Goal: Contribute content: Contribute content

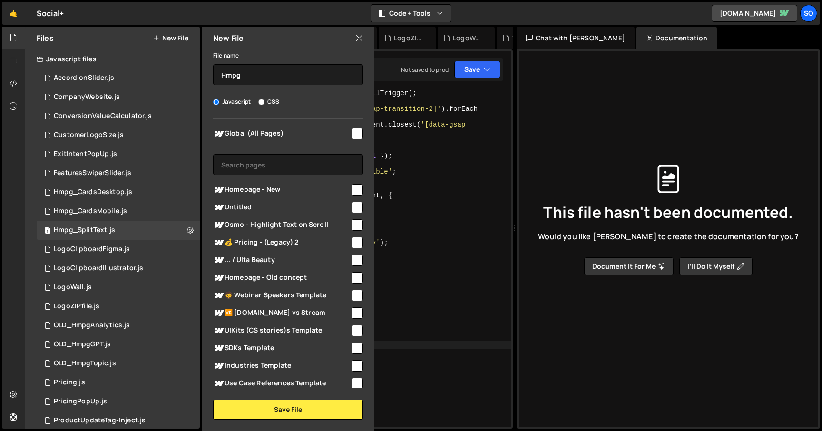
scroll to position [0, 5]
type input "Hmpg_SVGline"
click at [351, 189] on input "checkbox" at bounding box center [356, 189] width 11 height 11
checkbox input "true"
click at [279, 407] on button "Save File" at bounding box center [288, 409] width 150 height 20
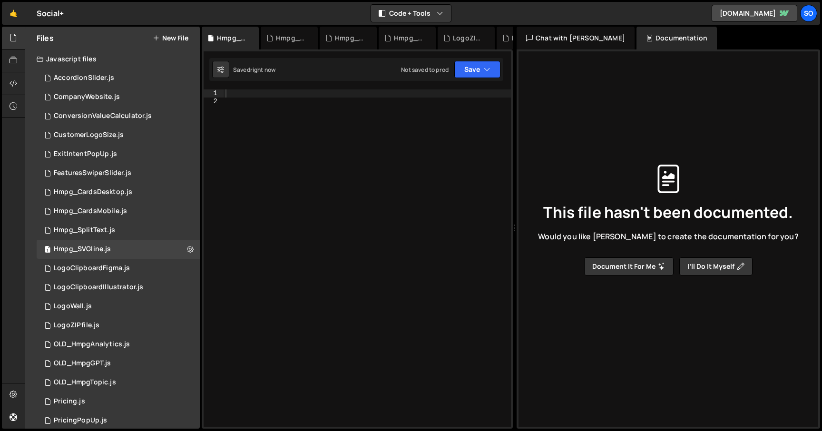
click at [280, 109] on div at bounding box center [366, 265] width 287 height 353
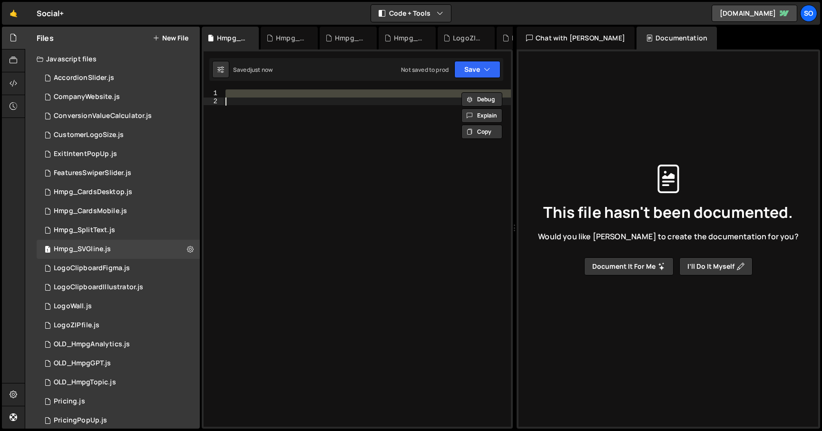
paste textarea "});"
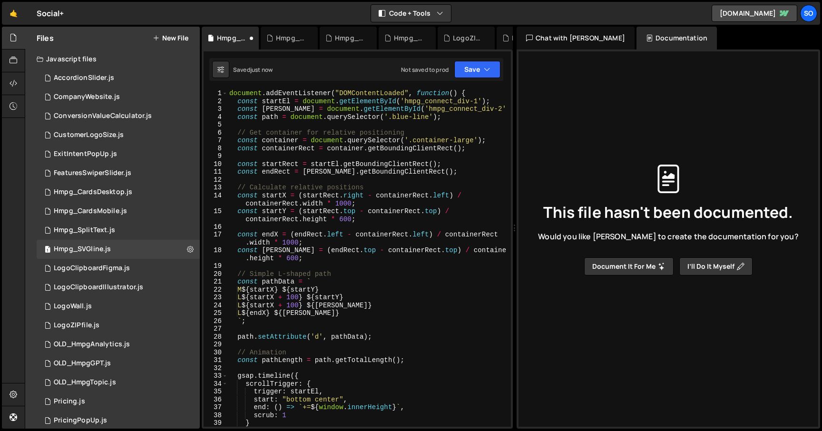
scroll to position [0, 0]
drag, startPoint x: 474, startPoint y: 91, endPoint x: 112, endPoint y: 89, distance: 361.8
click at [112, 89] on div "Files New File Javascript files 2 AccordionSlider.js 0 1 CompanyWebsite.js 0 1 …" at bounding box center [423, 228] width 797 height 402
type textarea "document.addEventListener("DOMContentLoaded", function() {"
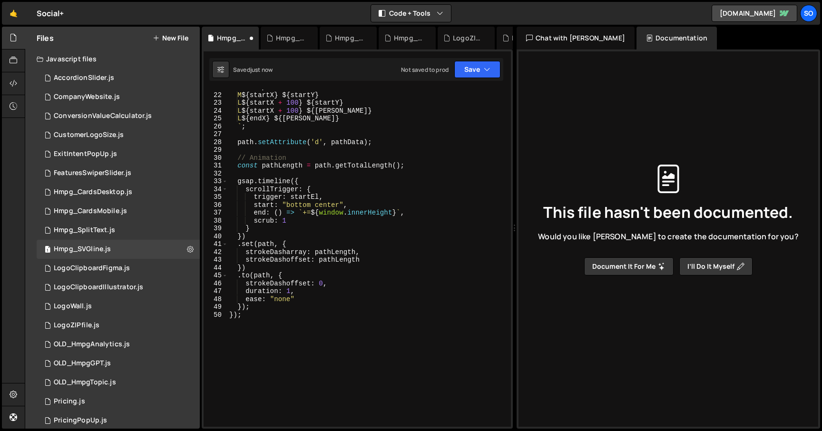
scroll to position [251, 0]
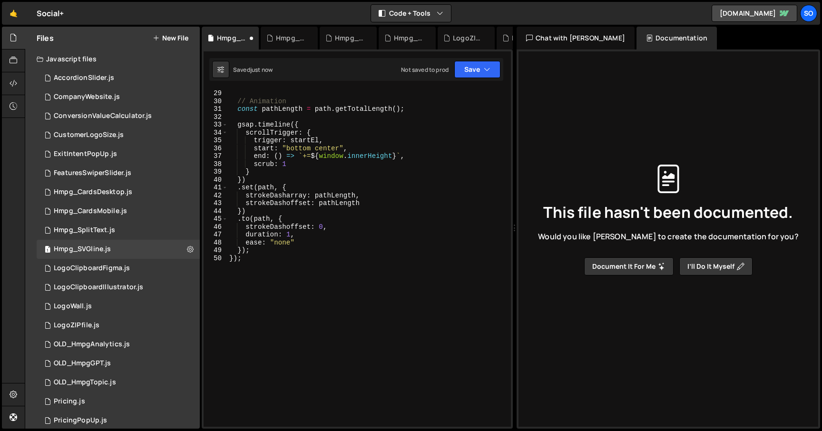
drag, startPoint x: 235, startPoint y: 257, endPoint x: 196, endPoint y: 257, distance: 38.5
click at [197, 257] on div "Files New File Javascript files 2 AccordionSlider.js 0 1 CompanyWebsite.js 0 1 …" at bounding box center [423, 228] width 797 height 402
type textarea "});"
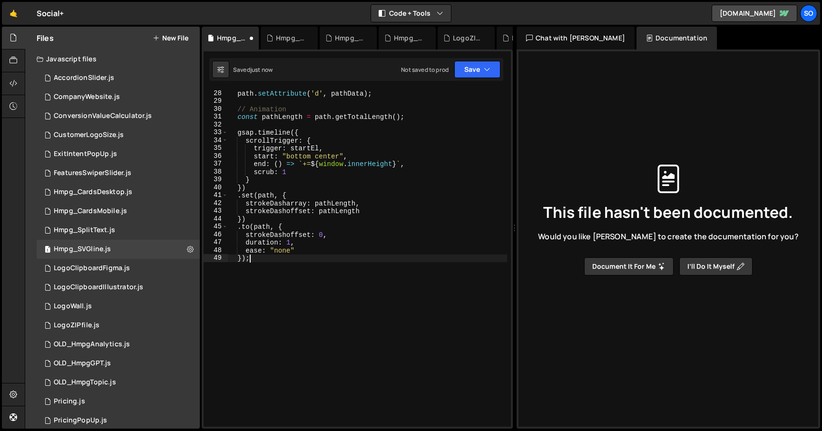
scroll to position [0, 0]
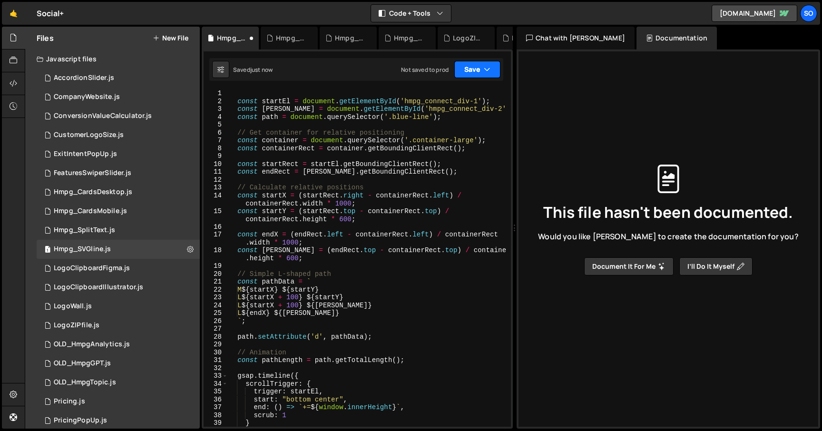
click at [485, 68] on icon "button" at bounding box center [487, 70] width 7 height 10
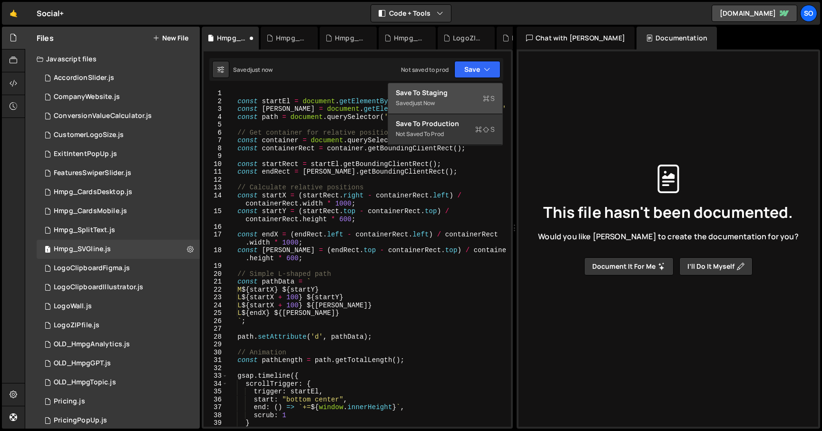
click at [446, 102] on div "Saved just now" at bounding box center [445, 102] width 99 height 11
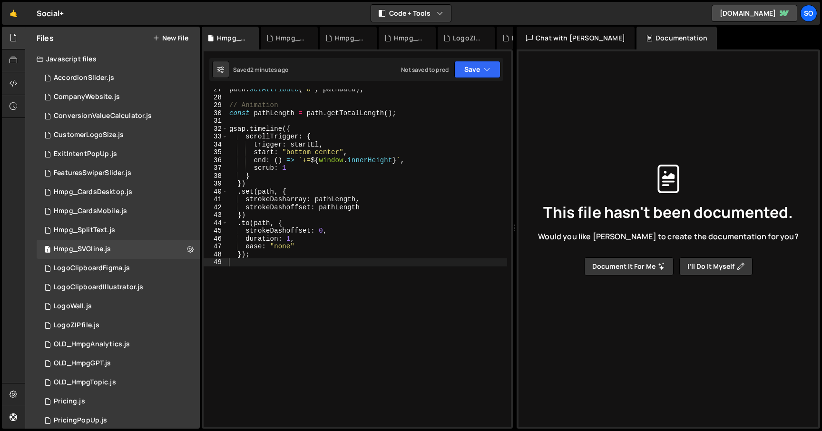
click at [360, 168] on div "path . setAttribute ( 'd' , pathData ) ; // Animation const pathLength = path .…" at bounding box center [367, 262] width 280 height 353
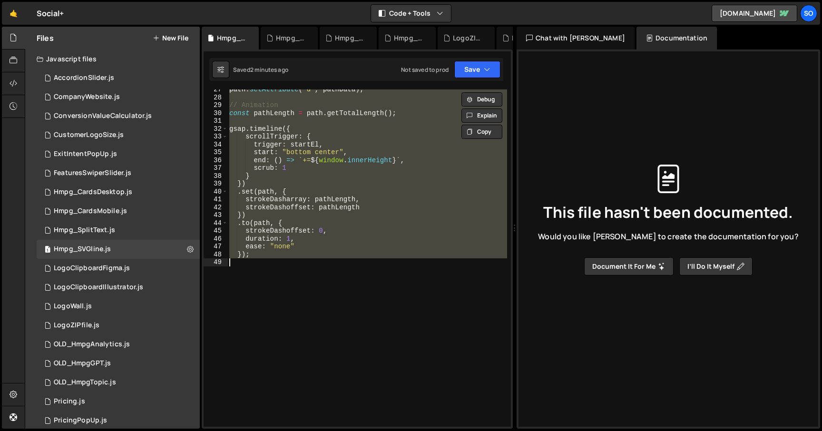
click at [346, 197] on div "path . setAttribute ( 'd' , pathData ) ; // Animation const pathLength = path .…" at bounding box center [367, 257] width 280 height 337
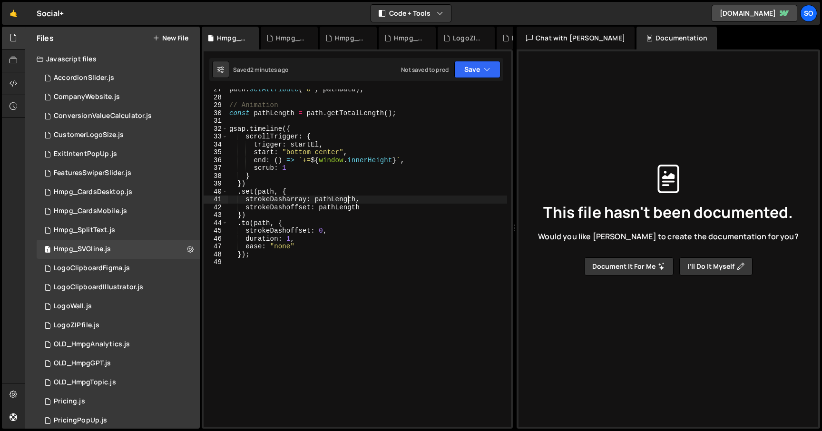
type textarea "});"
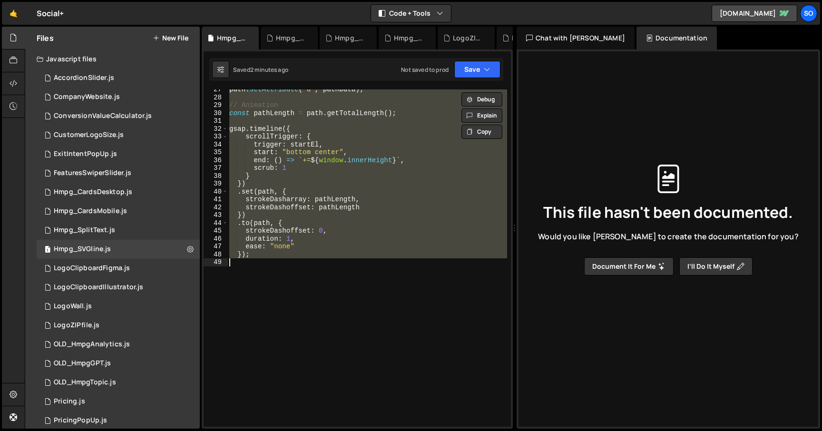
paste textarea
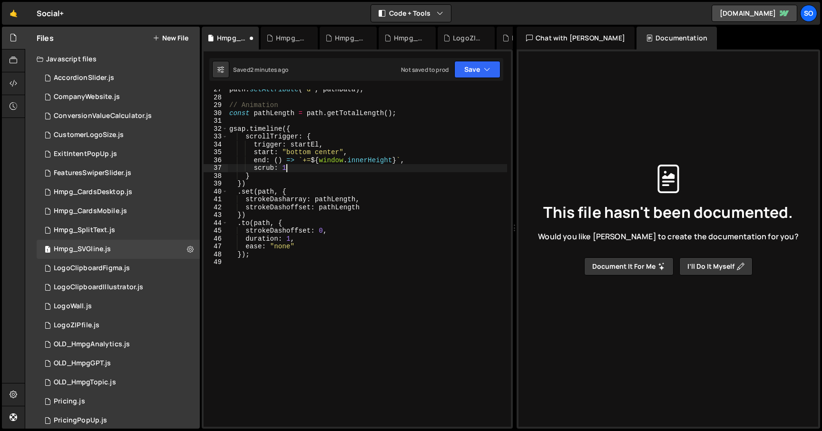
click at [378, 171] on div "path . setAttribute ( 'd' , pathData ) ; // Animation const pathLength = path .…" at bounding box center [367, 262] width 280 height 353
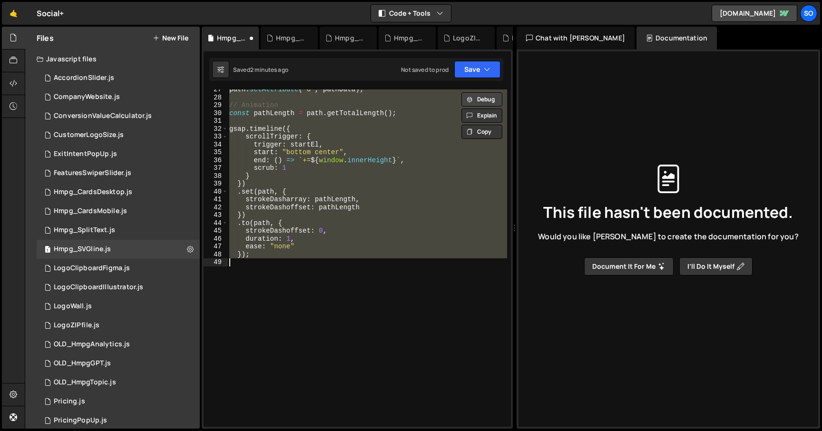
click at [482, 102] on button "Debug" at bounding box center [481, 99] width 41 height 14
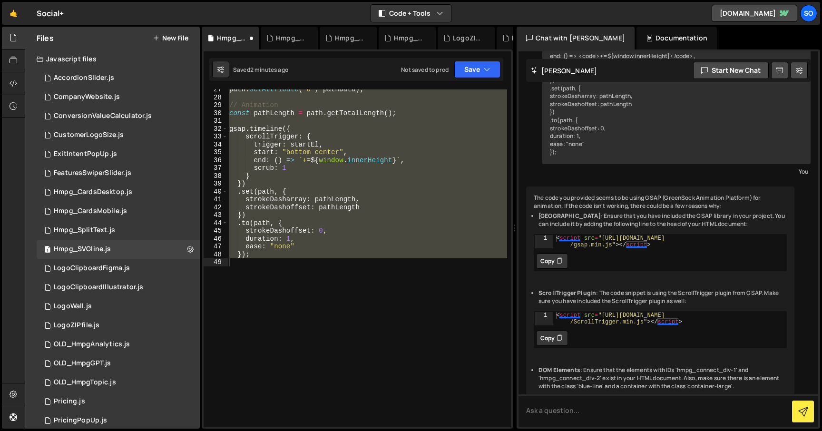
scroll to position [506, 0]
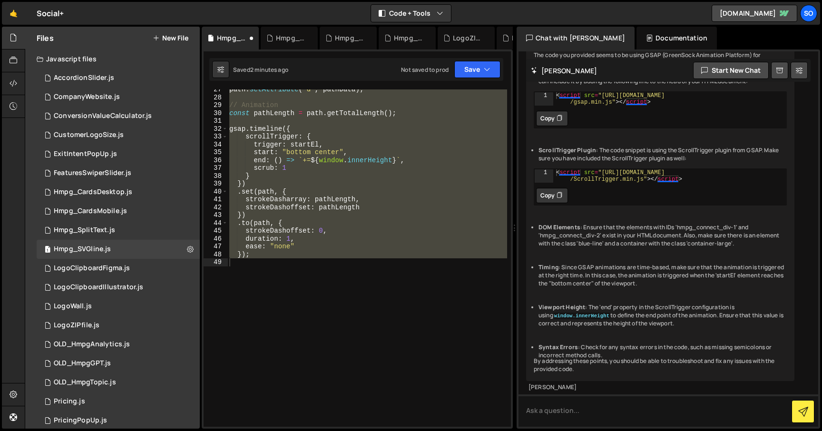
click at [425, 114] on div "path . setAttribute ( 'd' , pathData ) ; // Animation const pathLength = path .…" at bounding box center [367, 257] width 280 height 337
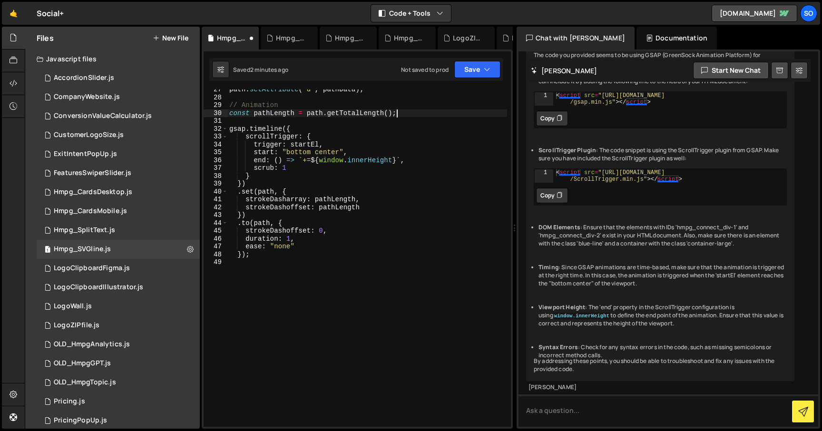
type textarea "});"
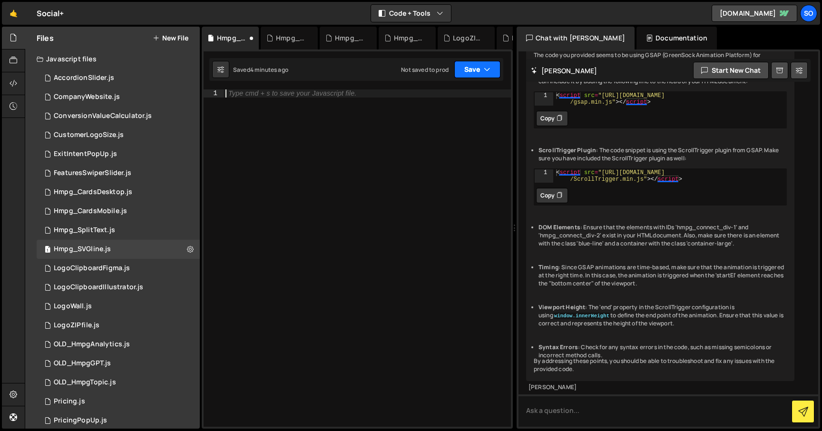
paste textarea "});"
type textarea "});"
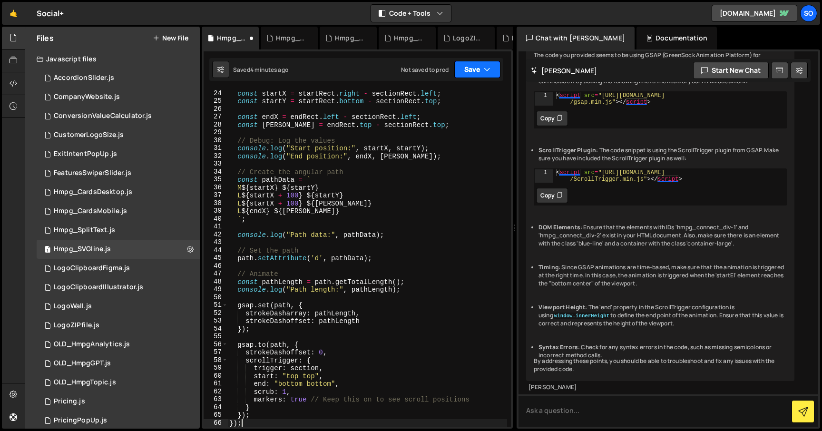
click at [486, 68] on icon "button" at bounding box center [487, 70] width 7 height 10
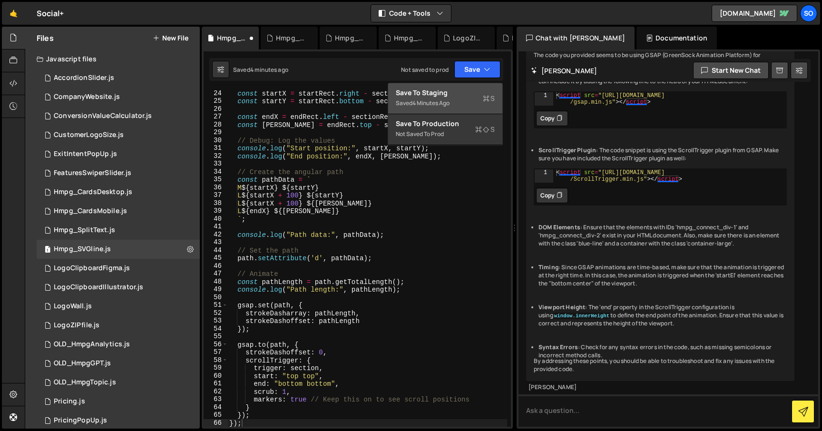
click at [460, 100] on div "Saved 4 minutes ago" at bounding box center [445, 102] width 99 height 11
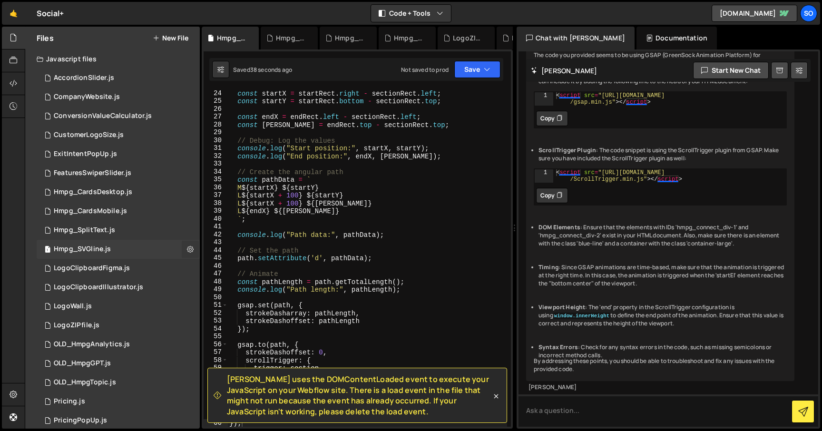
click at [186, 254] on button at bounding box center [190, 249] width 17 height 17
type input "Hmpg_SVGline"
radio input "true"
checkbox input "true"
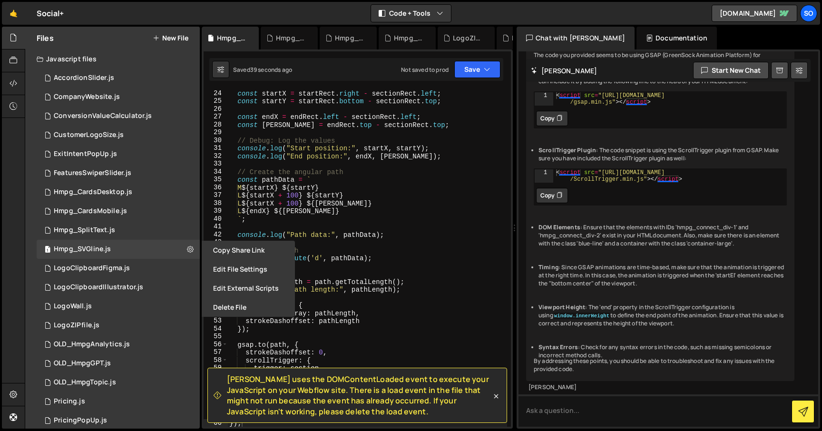
click at [239, 266] on button "Edit File Settings" at bounding box center [248, 269] width 93 height 19
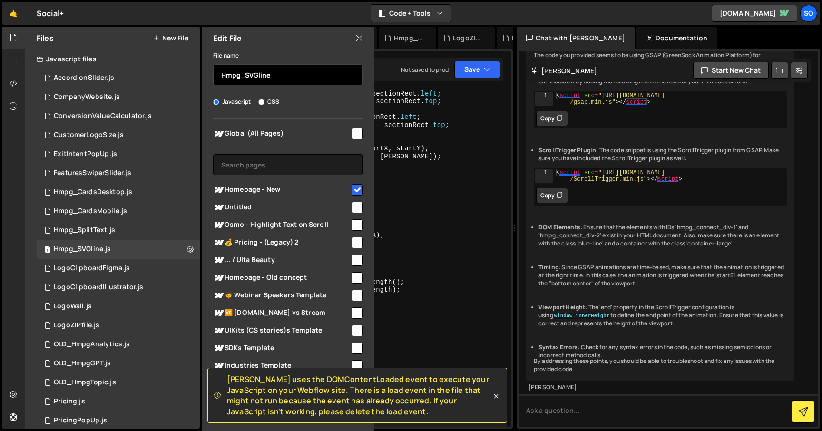
click at [257, 72] on input "Hmpg_SVGline" at bounding box center [288, 74] width 150 height 21
click at [282, 81] on input "Hmpg_SVG-Line" at bounding box center [288, 74] width 150 height 21
type input "Hmpg_SVG-Lines"
click at [361, 101] on div "Javascript CSS" at bounding box center [288, 102] width 150 height 10
click at [496, 396] on icon at bounding box center [496, 396] width 4 height 4
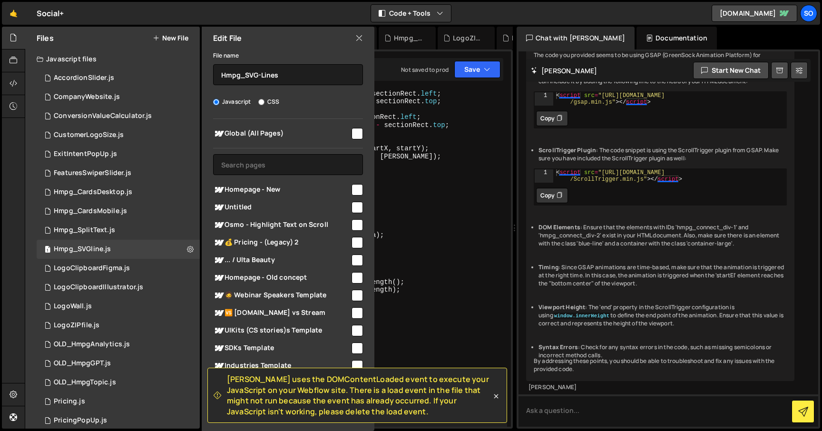
checkbox input "false"
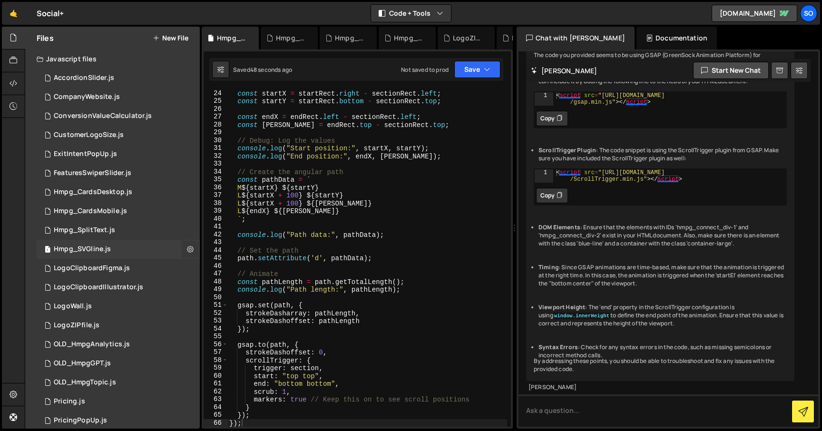
click at [187, 246] on icon at bounding box center [190, 248] width 7 height 9
type input "Hmpg_SVGline"
radio input "true"
checkbox input "true"
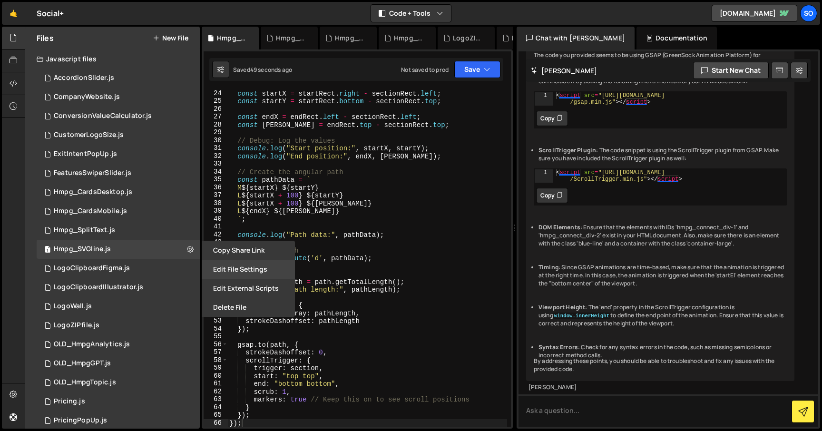
click at [242, 268] on button "Edit File Settings" at bounding box center [248, 269] width 93 height 19
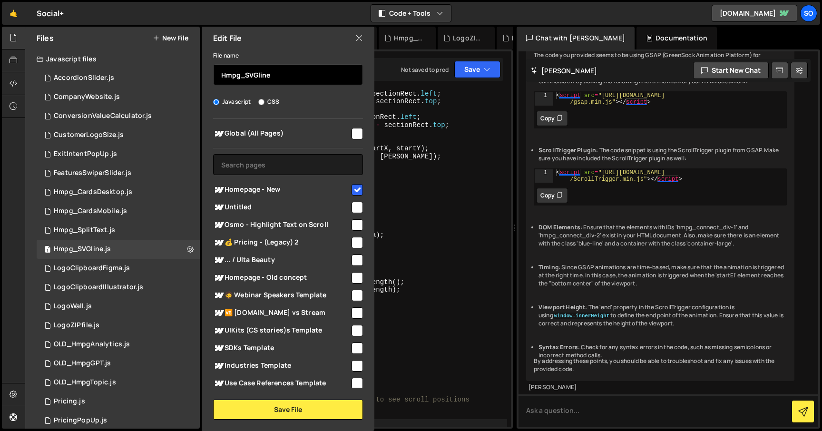
drag, startPoint x: 258, startPoint y: 74, endPoint x: 301, endPoint y: 79, distance: 44.1
click at [297, 81] on input "Hmpg_SVGline" at bounding box center [288, 74] width 150 height 21
type input "Hmpg_SVG-Lines"
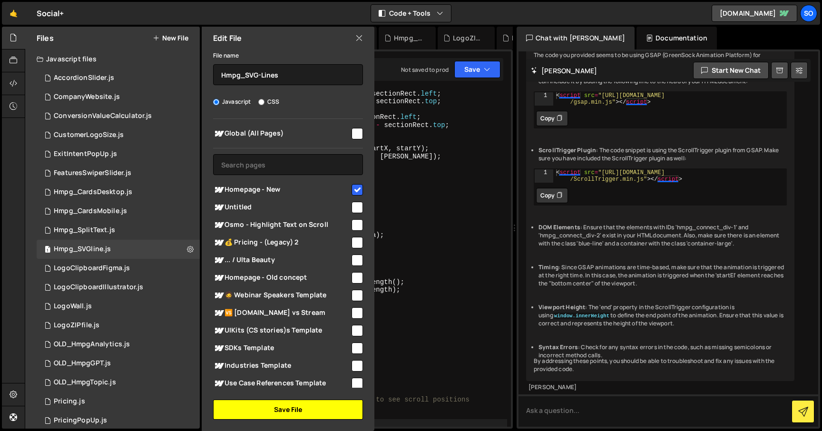
click at [286, 404] on button "Save File" at bounding box center [288, 409] width 150 height 20
click at [430, 124] on div "const startX = startRect . right - sectionRect . left ; const startY = startRec…" at bounding box center [367, 265] width 280 height 353
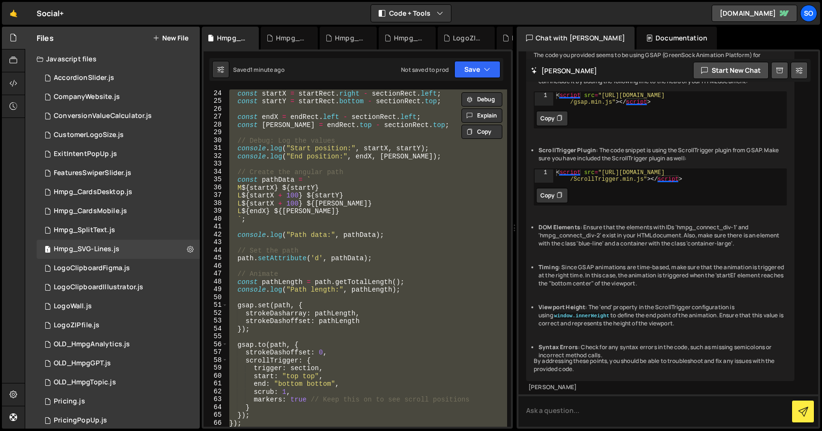
click at [337, 170] on div "const startX = startRect . right - sectionRect . left ; const startY = startRec…" at bounding box center [367, 257] width 280 height 337
paste textarea
type textarea "});"
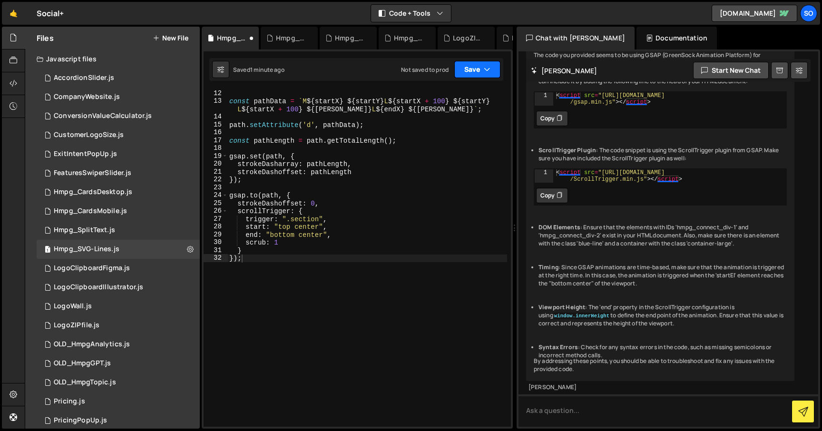
click at [474, 67] on button "Save" at bounding box center [477, 69] width 46 height 17
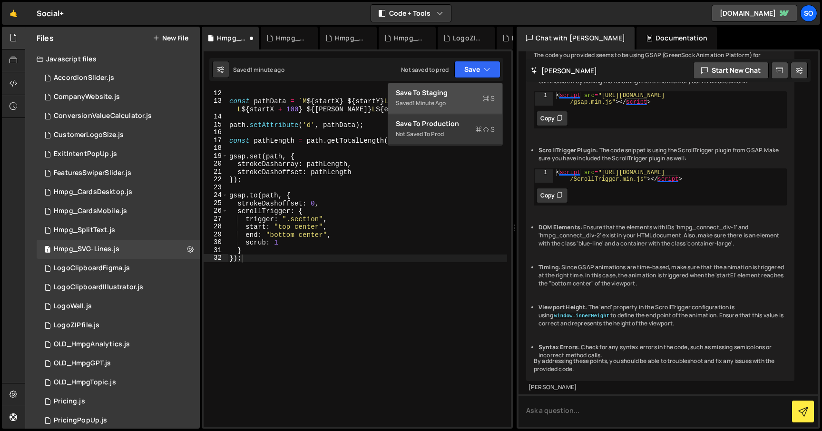
click at [451, 87] on button "Save to Staging S Saved 1 minute ago" at bounding box center [445, 98] width 114 height 31
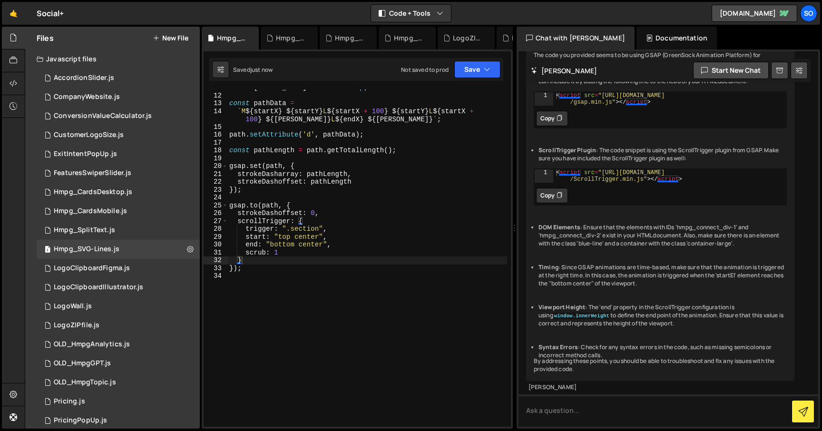
scroll to position [0, 0]
